Goal: Information Seeking & Learning: Learn about a topic

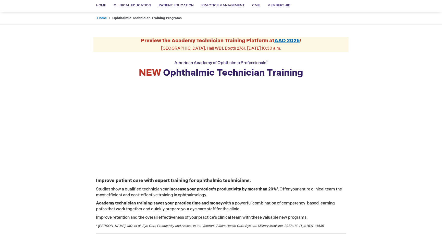
scroll to position [95, 0]
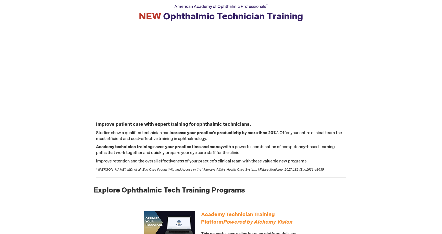
drag, startPoint x: 296, startPoint y: 158, endPoint x: 95, endPoint y: 124, distance: 204.2
click at [94, 124] on td "Improve patient care with expert training for ophthalmic technicians. Studies s…" at bounding box center [220, 152] width 255 height 67
click at [235, 123] on strong "Improve patient care with expert training for ophthalmic technicians." at bounding box center [173, 124] width 155 height 5
drag, startPoint x: 139, startPoint y: 140, endPoint x: 181, endPoint y: 139, distance: 42.3
click at [181, 139] on span "Studies show a qualified technician can increase your practice’s productivity b…" at bounding box center [219, 136] width 246 height 11
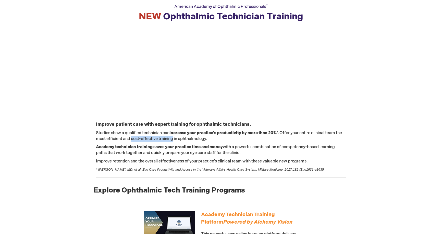
copy span "cost-effective training"
drag, startPoint x: 321, startPoint y: 162, endPoint x: 94, endPoint y: 135, distance: 228.8
click at [94, 135] on td "Improve patient care with expert training for ophthalmic technicians. Studies s…" at bounding box center [220, 152] width 255 height 67
copy td "Studies show a qualified technician can increase your practice’s productivity b…"
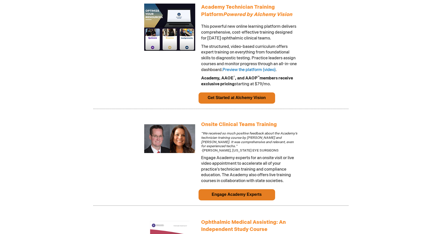
scroll to position [310, 0]
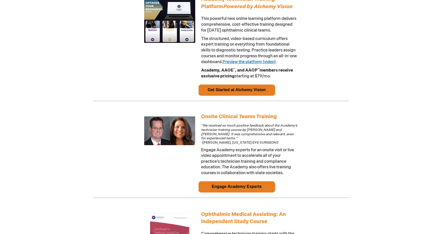
click at [268, 63] on link "Preview the platform (video)" at bounding box center [248, 62] width 53 height 5
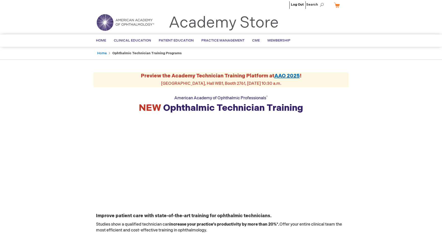
scroll to position [0, 0]
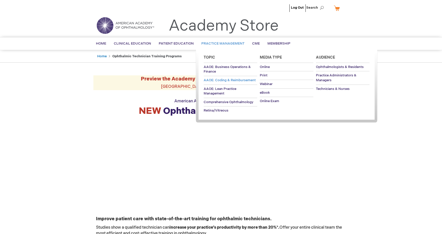
click at [222, 80] on span "AAOE: Coding & Reimbursement" at bounding box center [229, 80] width 52 height 4
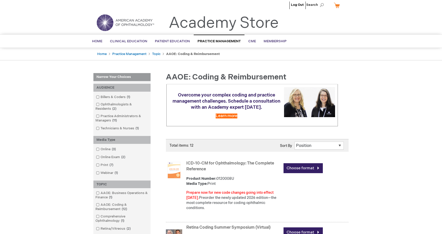
scroll to position [8, 0]
